Goal: Task Accomplishment & Management: Use online tool/utility

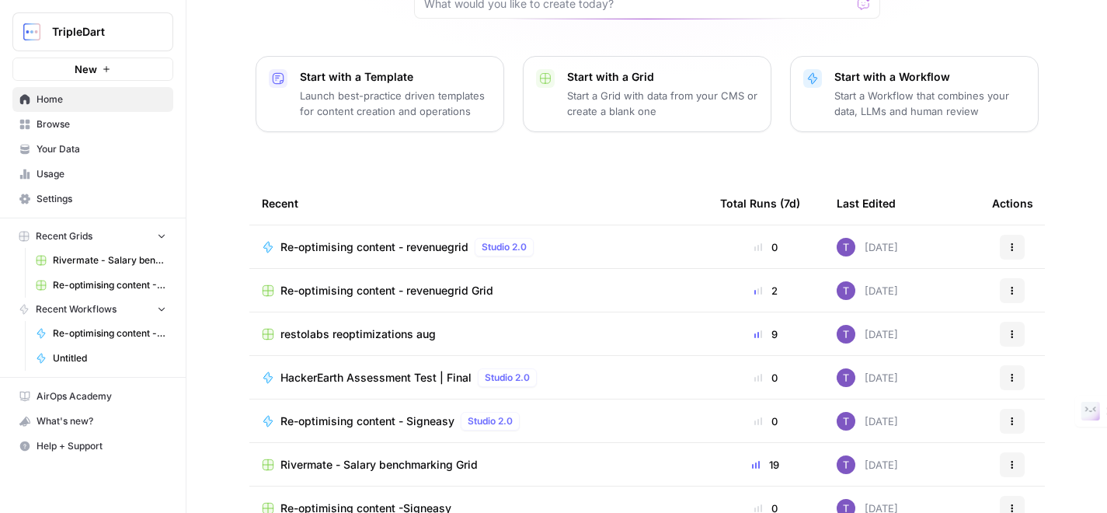
scroll to position [163, 0]
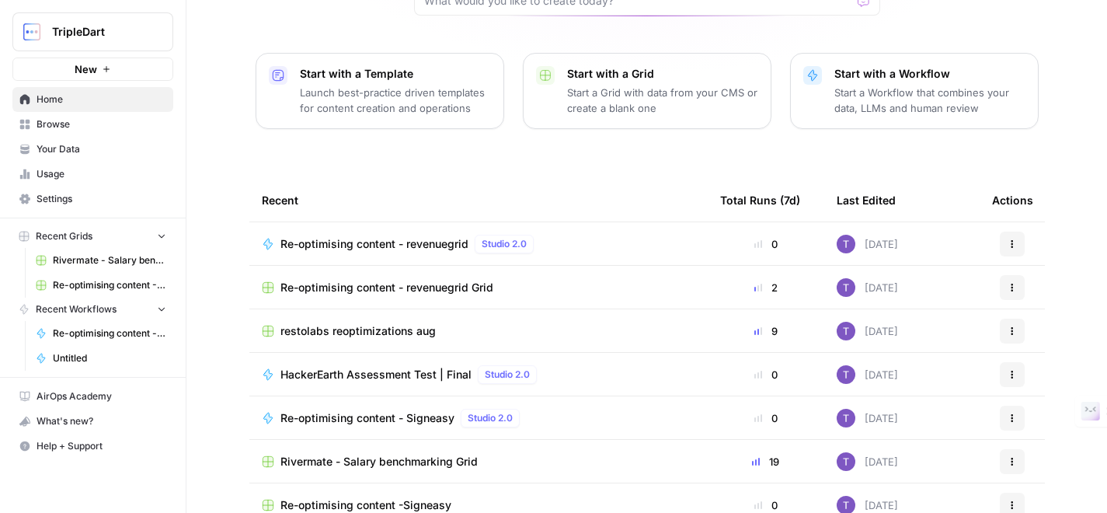
click at [68, 104] on span "Home" at bounding box center [102, 99] width 130 height 14
click at [68, 117] on span "Browse" at bounding box center [102, 124] width 130 height 14
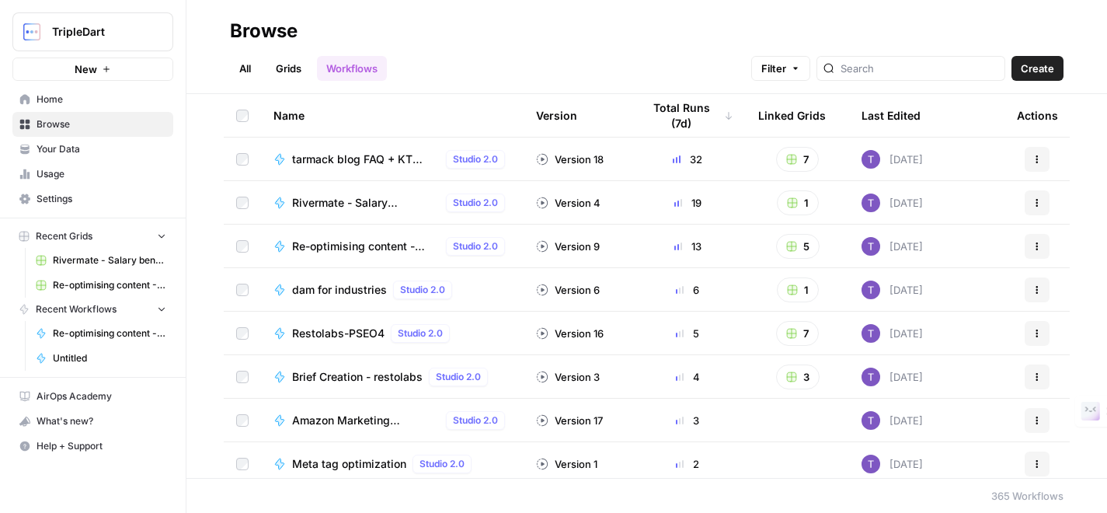
click at [878, 73] on div at bounding box center [910, 68] width 189 height 25
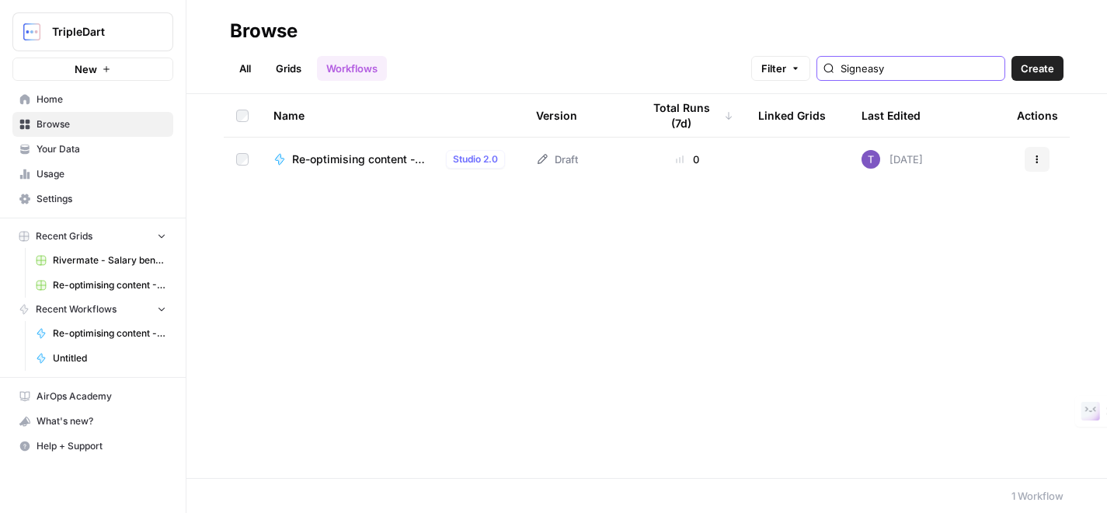
type input "Signeasy"
click at [397, 162] on span "Re-optimising content - Signeasy" at bounding box center [366, 159] width 148 height 16
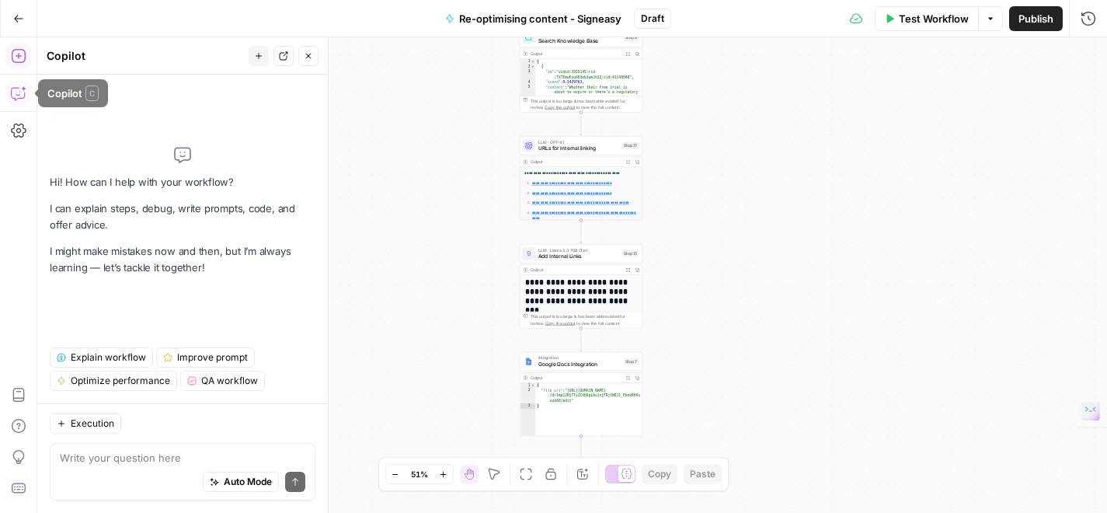
click at [19, 49] on icon "button" at bounding box center [18, 56] width 14 height 14
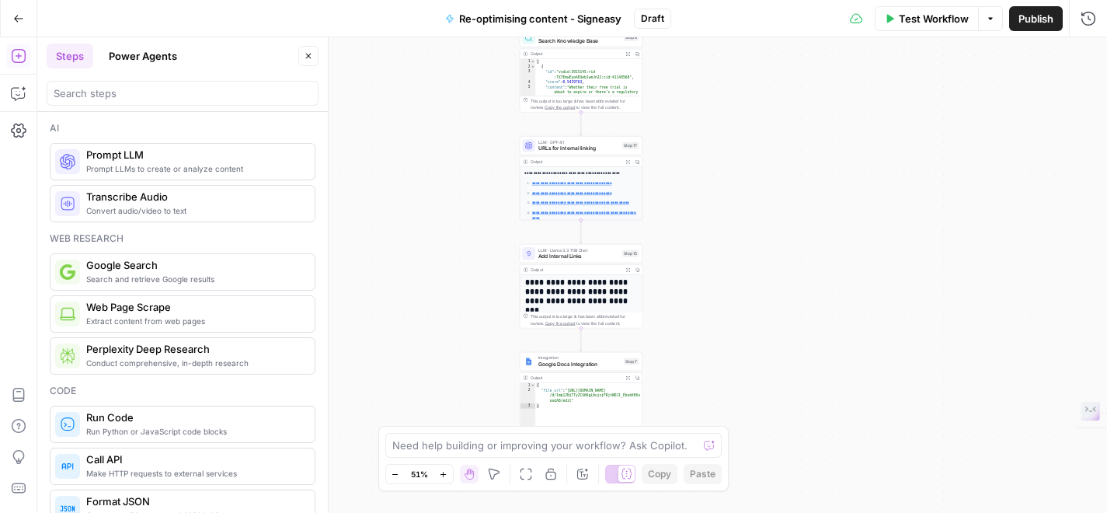
click at [158, 56] on button "Power Agents" at bounding box center [142, 55] width 87 height 25
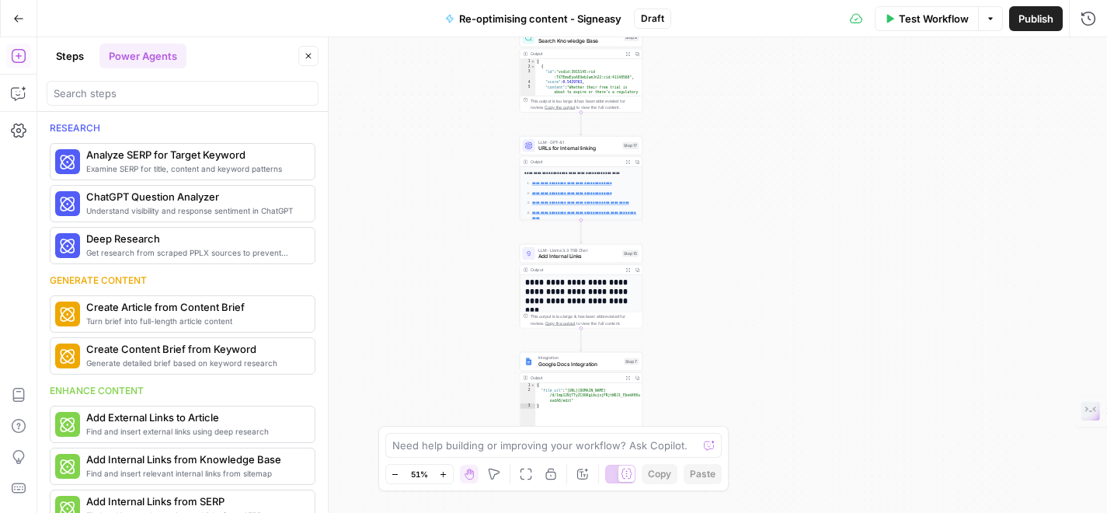
click at [908, 26] on button "Test Workflow" at bounding box center [927, 18] width 104 height 25
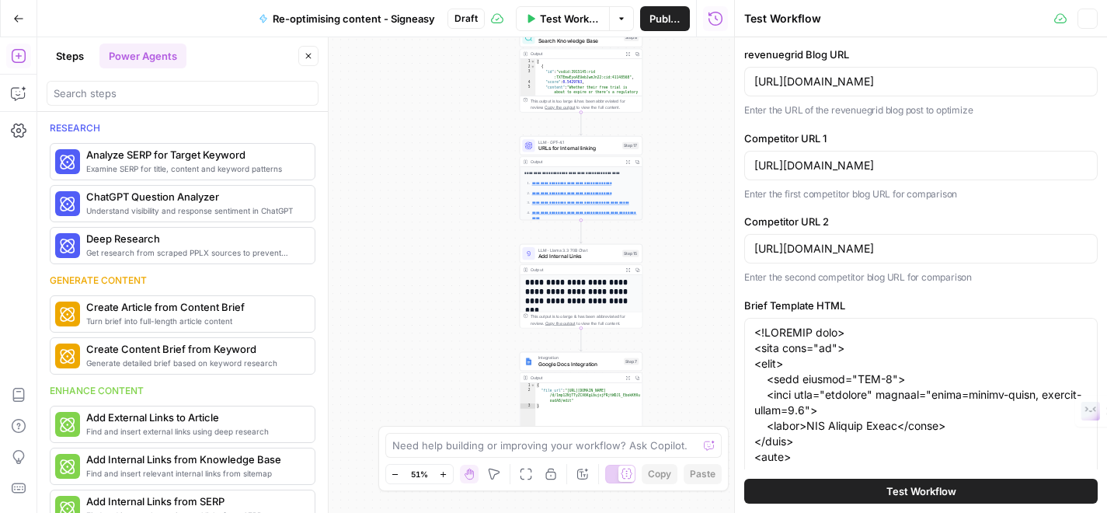
type input "Signeasy"
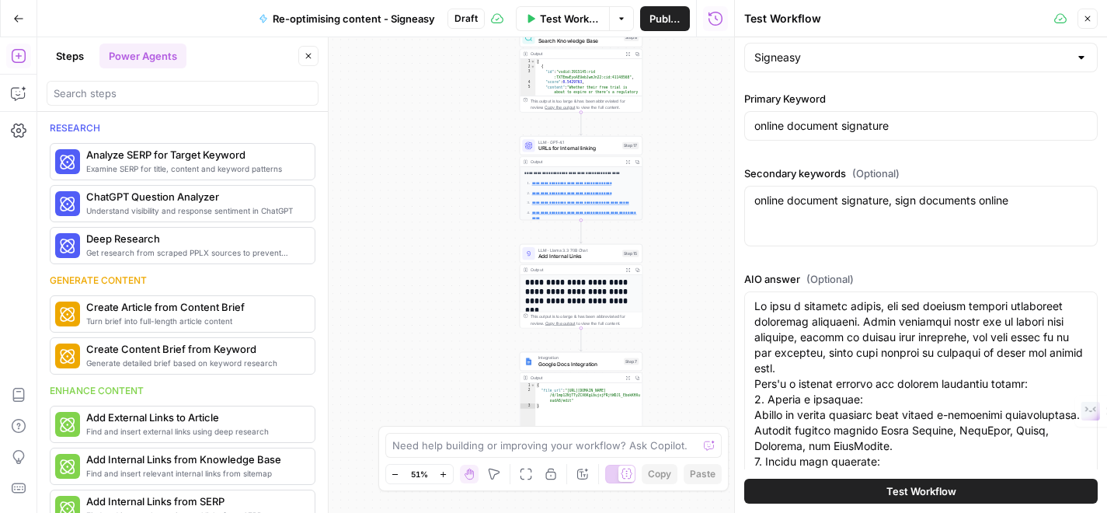
scroll to position [652, 0]
click at [886, 489] on span "Test Workflow" at bounding box center [921, 491] width 70 height 16
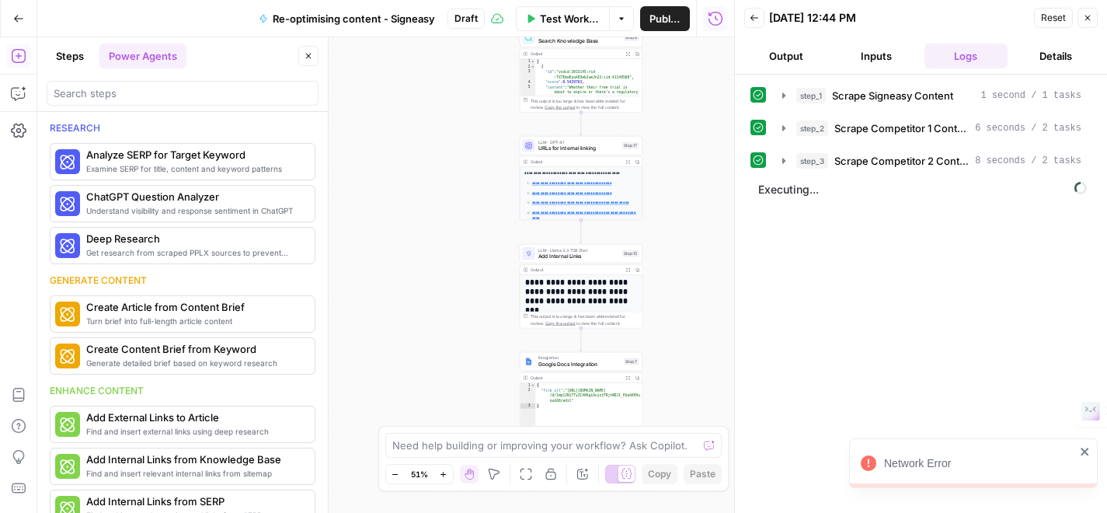
click at [1087, 447] on icon "close" at bounding box center [1085, 451] width 11 height 12
